Goal: Task Accomplishment & Management: Complete application form

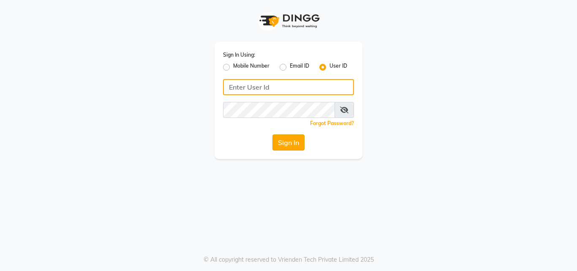
type input "e1930-01"
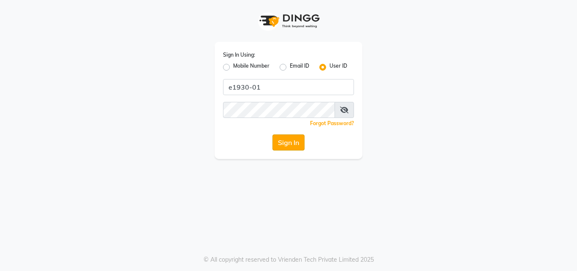
click at [294, 116] on button "Sign In" at bounding box center [288, 142] width 32 height 16
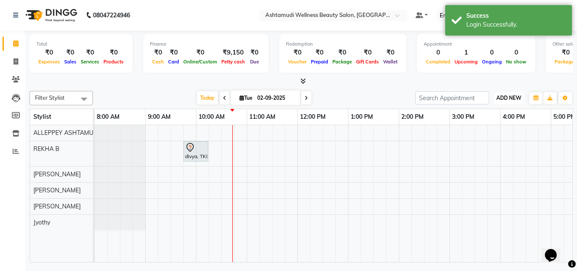
click at [511, 96] on span "ADD NEW" at bounding box center [508, 98] width 25 height 6
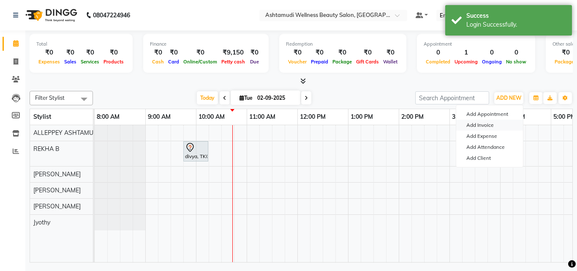
click at [484, 116] on link "Add Invoice" at bounding box center [489, 124] width 67 height 11
select select "4626"
select select "service"
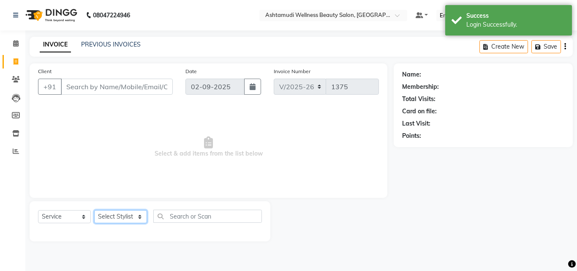
click at [113, 116] on select "Select Stylist ALLEPPEY ASHTAMUDI Jyothy [PERSON_NAME] [PERSON_NAME]" at bounding box center [120, 216] width 53 height 13
select select "57585"
click at [94, 116] on select "Select Stylist ALLEPPEY ASHTAMUDI Jyothy [PERSON_NAME] [PERSON_NAME]" at bounding box center [120, 216] width 53 height 13
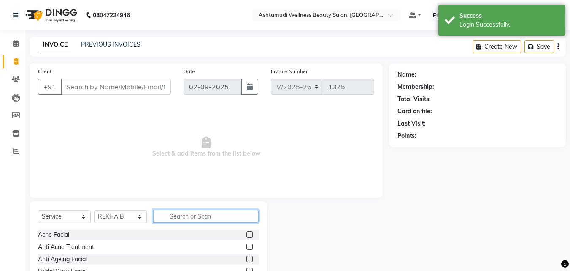
click at [194, 116] on input "text" at bounding box center [206, 215] width 106 height 13
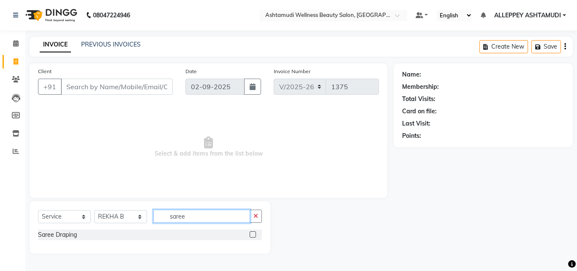
type input "saree"
click at [252, 116] on label at bounding box center [253, 234] width 6 height 6
click at [252, 116] on input "checkbox" at bounding box center [252, 234] width 5 height 5
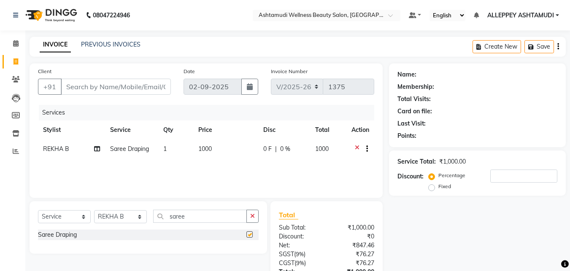
checkbox input "false"
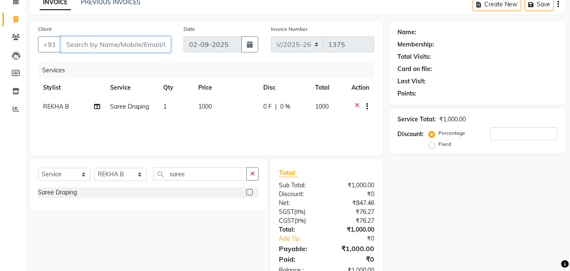
click at [155, 47] on input "Client" at bounding box center [116, 44] width 110 height 16
type input "6"
type input "0"
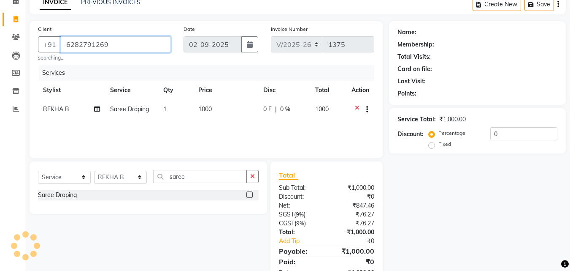
type input "6282791269"
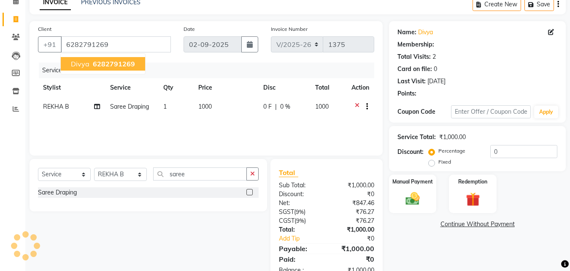
select select "1: Object"
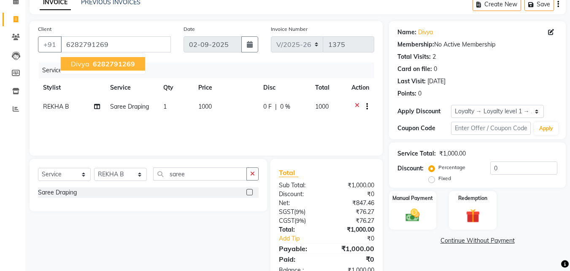
click at [130, 64] on span "6282791269" at bounding box center [114, 64] width 42 height 8
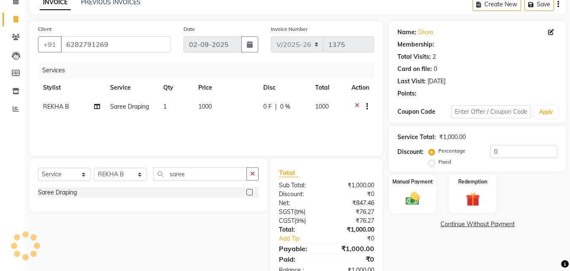
select select "1: Object"
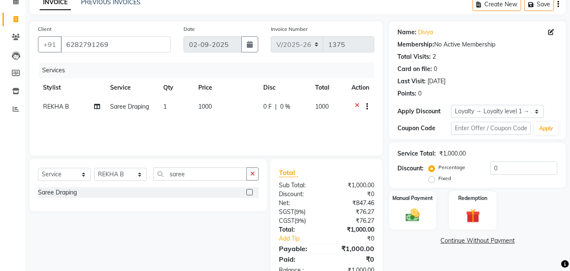
scroll to position [67, 0]
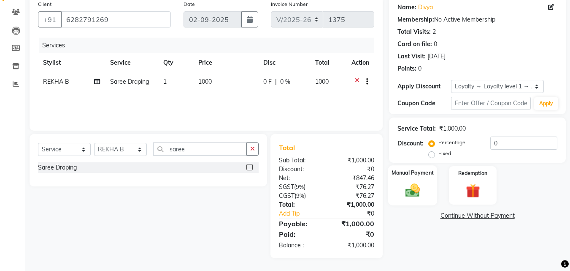
click at [408, 116] on label "Manual Payment" at bounding box center [413, 172] width 42 height 8
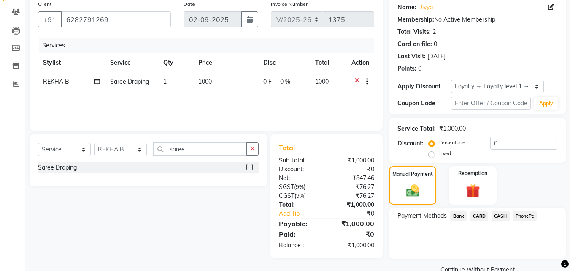
click at [501, 116] on span "CASH" at bounding box center [501, 216] width 18 height 10
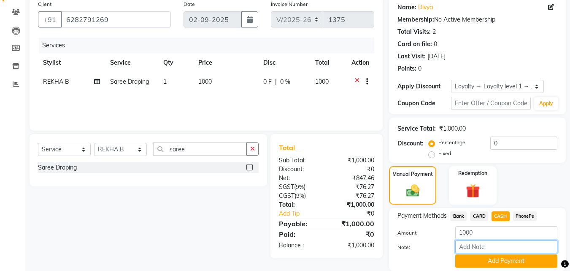
click at [508, 116] on input "Note:" at bounding box center [507, 246] width 102 height 13
type input "[PERSON_NAME]"
click at [505, 116] on button "Add Payment" at bounding box center [507, 260] width 102 height 13
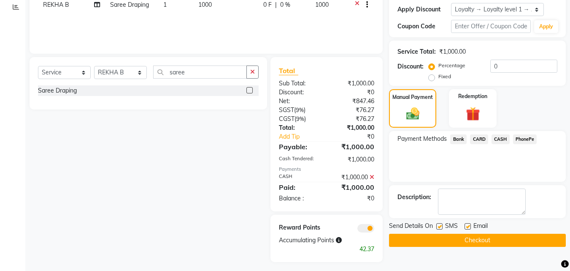
scroll to position [148, 0]
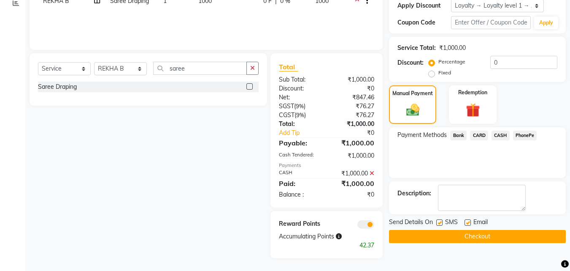
click at [514, 116] on button "Checkout" at bounding box center [477, 236] width 177 height 13
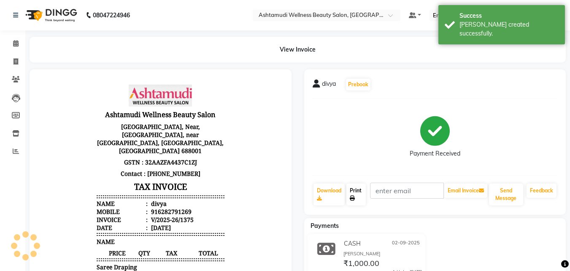
click at [356, 116] on link "Print" at bounding box center [356, 194] width 19 height 22
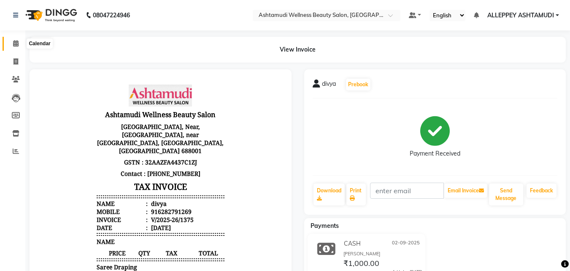
click at [18, 43] on icon at bounding box center [15, 43] width 5 height 6
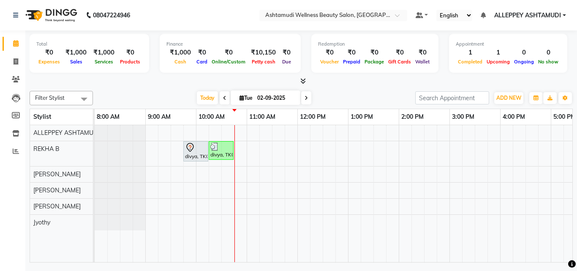
click at [223, 98] on icon at bounding box center [224, 97] width 3 height 5
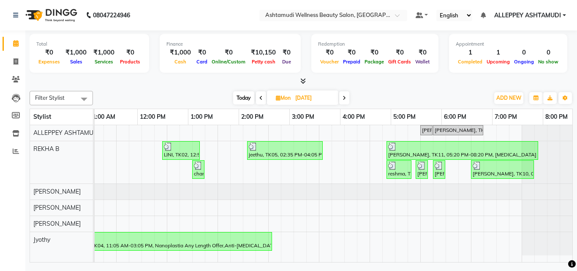
scroll to position [0, 181]
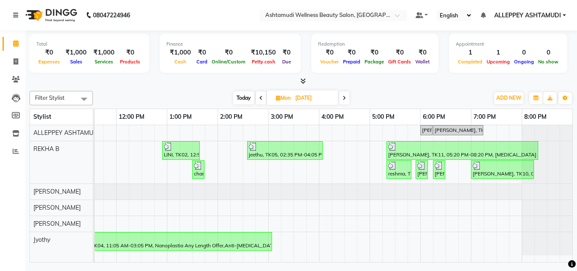
click at [343, 99] on icon at bounding box center [343, 97] width 3 height 5
type input "02-09-2025"
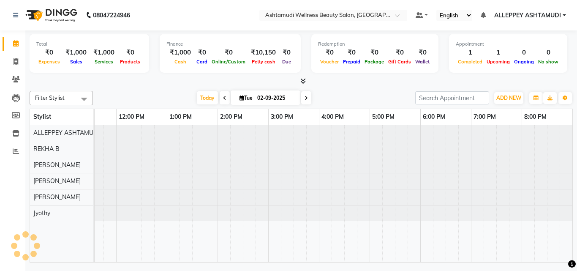
scroll to position [0, 102]
